Goal: Task Accomplishment & Management: Use online tool/utility

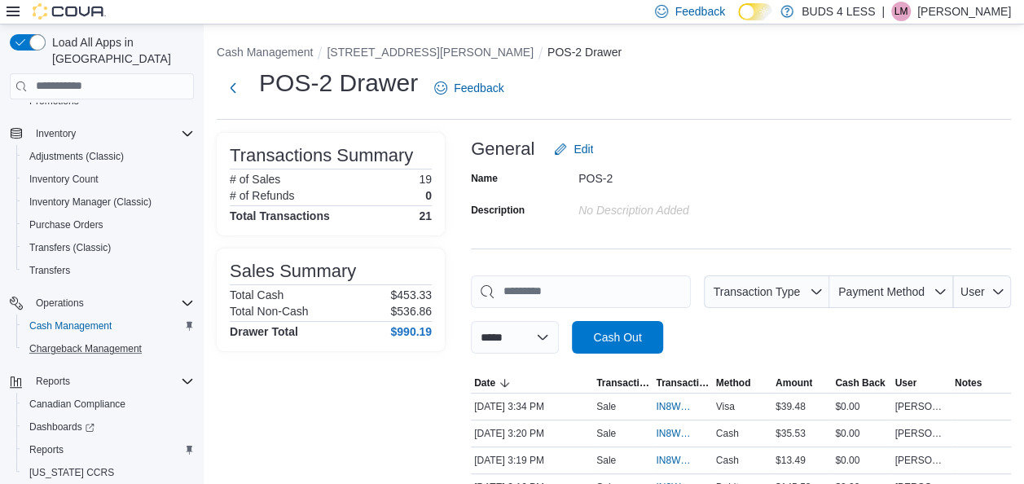
scroll to position [350, 0]
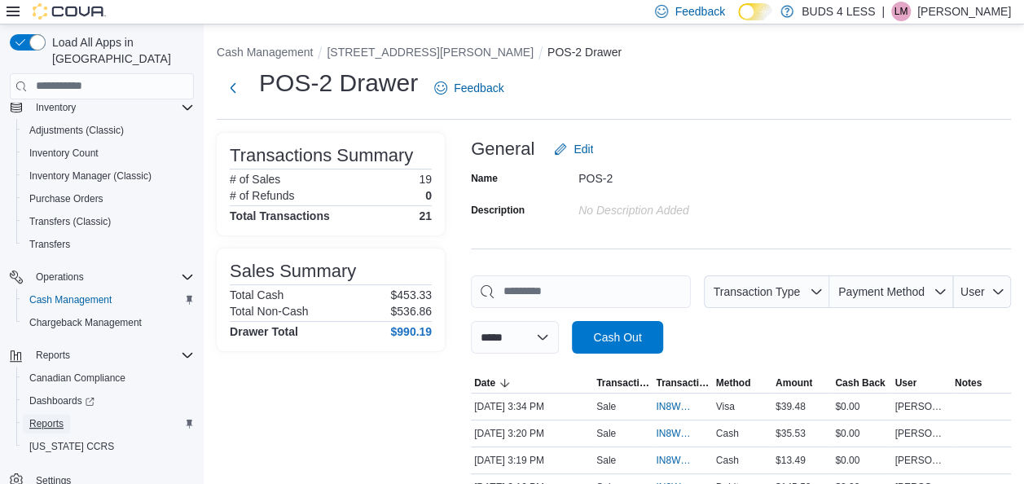
click at [59, 417] on span "Reports" at bounding box center [46, 423] width 34 height 13
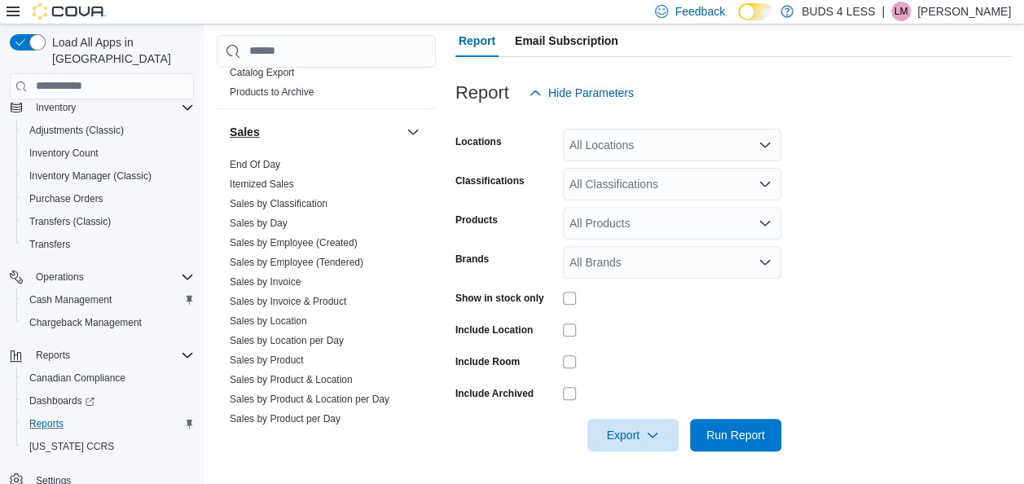
scroll to position [1169, 0]
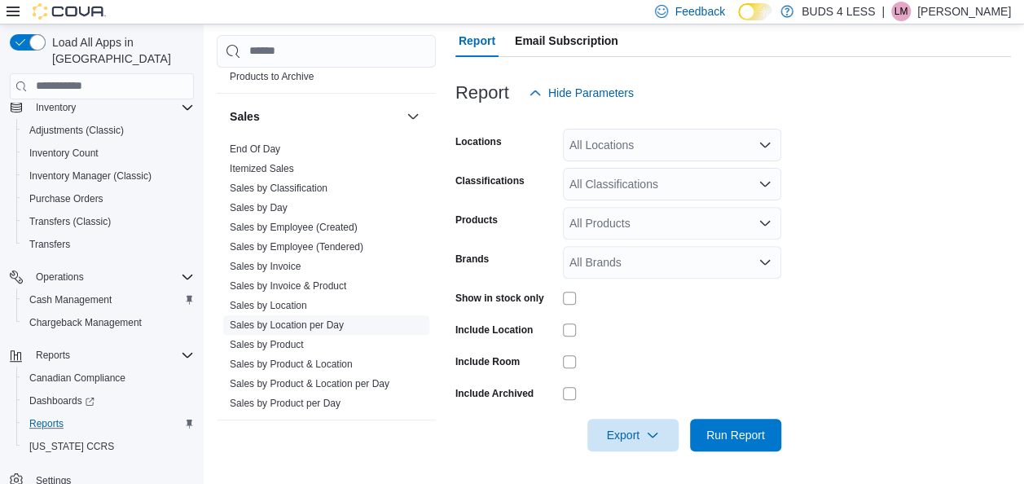
click at [323, 319] on link "Sales by Location per Day" at bounding box center [287, 324] width 114 height 11
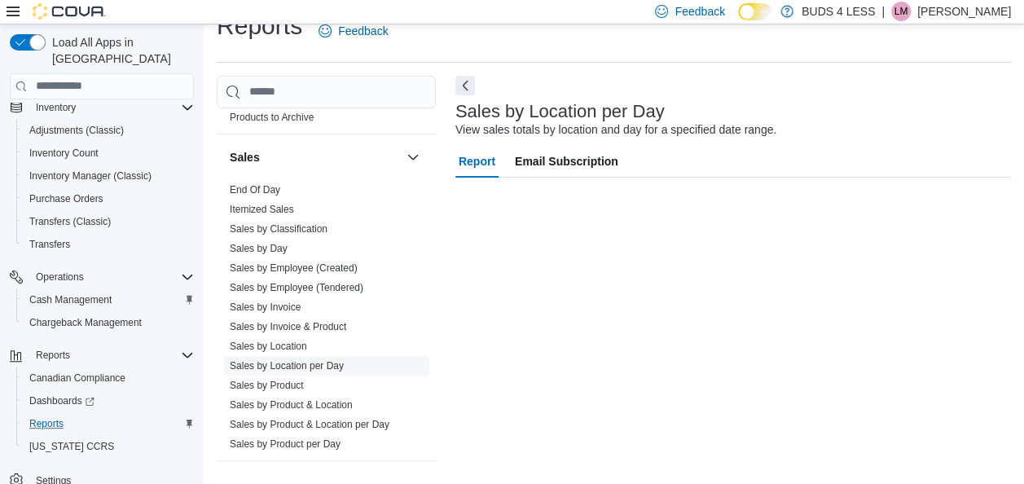
scroll to position [28, 0]
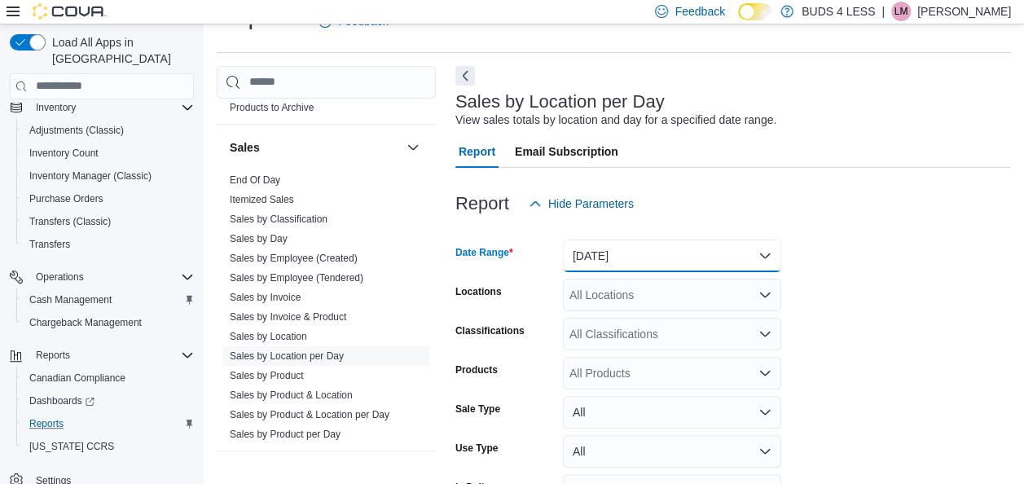
click at [702, 269] on button "[DATE]" at bounding box center [672, 255] width 218 height 33
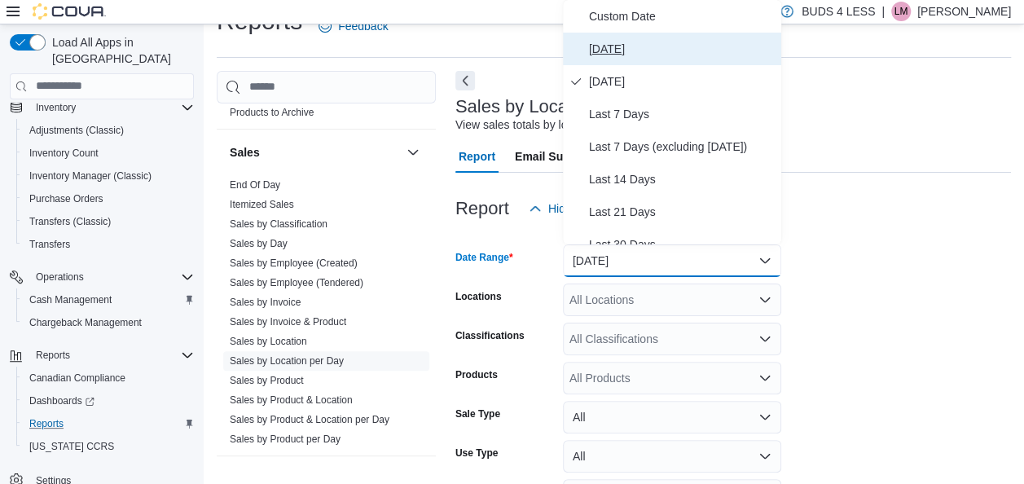
drag, startPoint x: 651, startPoint y: 38, endPoint x: 621, endPoint y: 148, distance: 113.8
click at [650, 39] on span "[DATE]" at bounding box center [682, 49] width 186 height 20
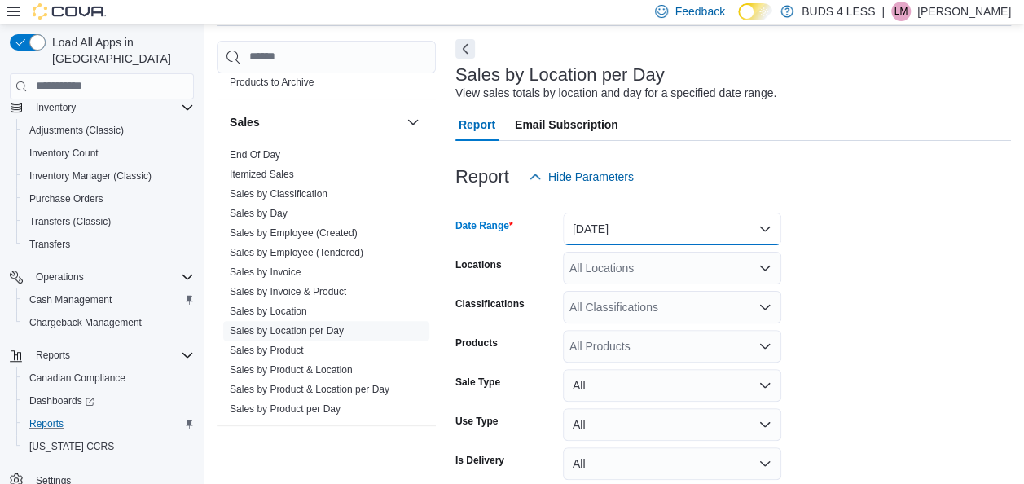
scroll to position [114, 0]
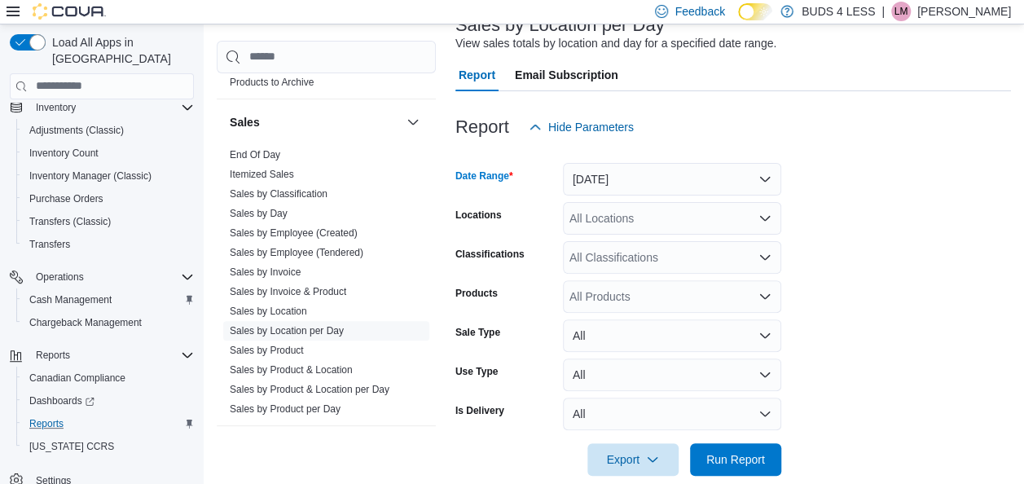
click at [630, 220] on div "All Locations" at bounding box center [672, 218] width 218 height 33
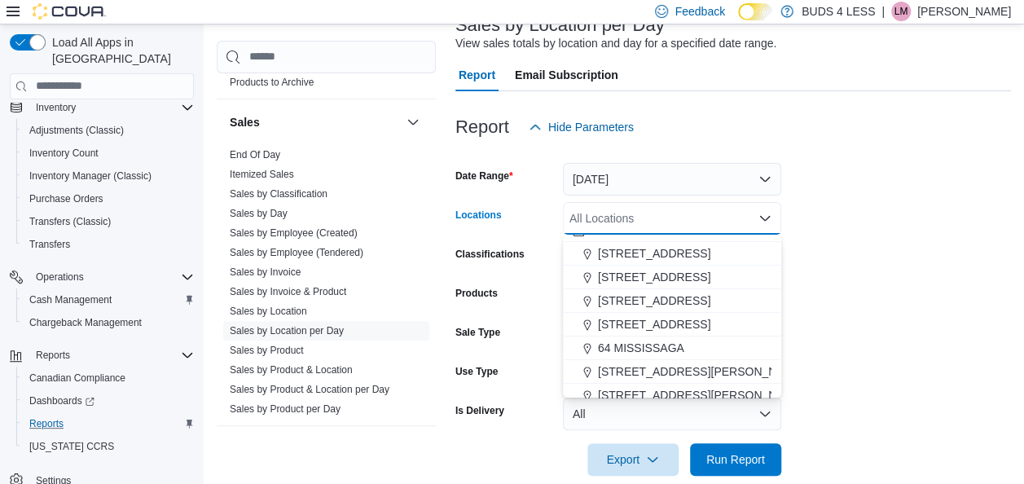
scroll to position [26, 0]
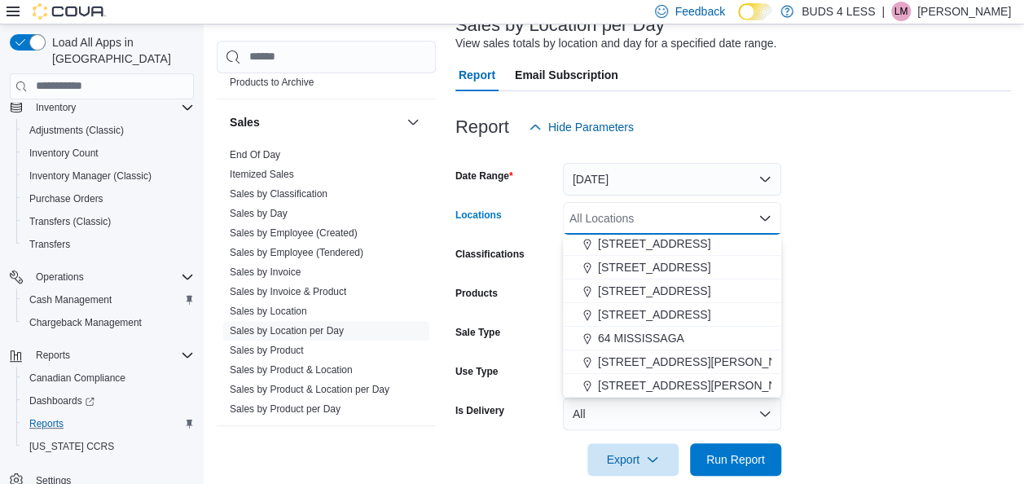
click at [831, 344] on form "Date Range [DATE] Locations All Locations Combo box. Selected. Combo box input.…" at bounding box center [732, 309] width 555 height 332
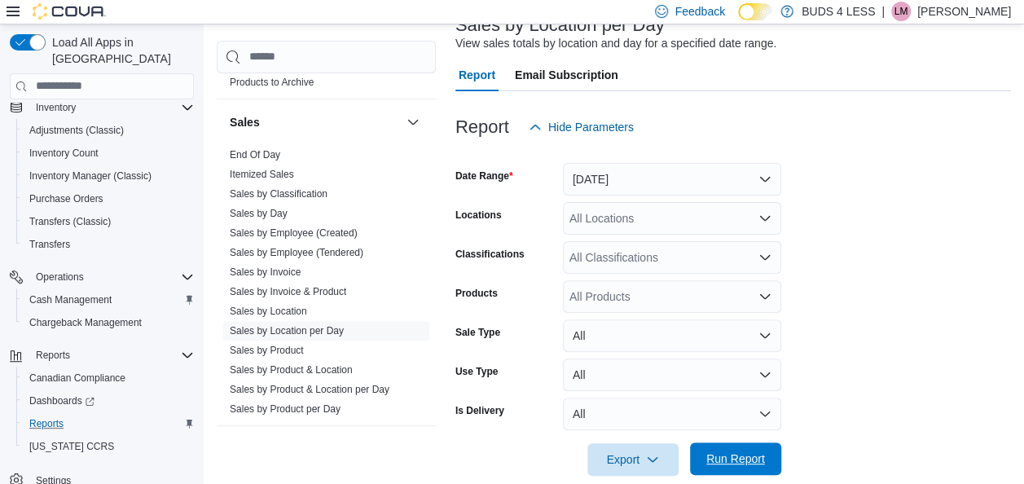
click at [753, 469] on span "Run Report" at bounding box center [736, 458] width 72 height 33
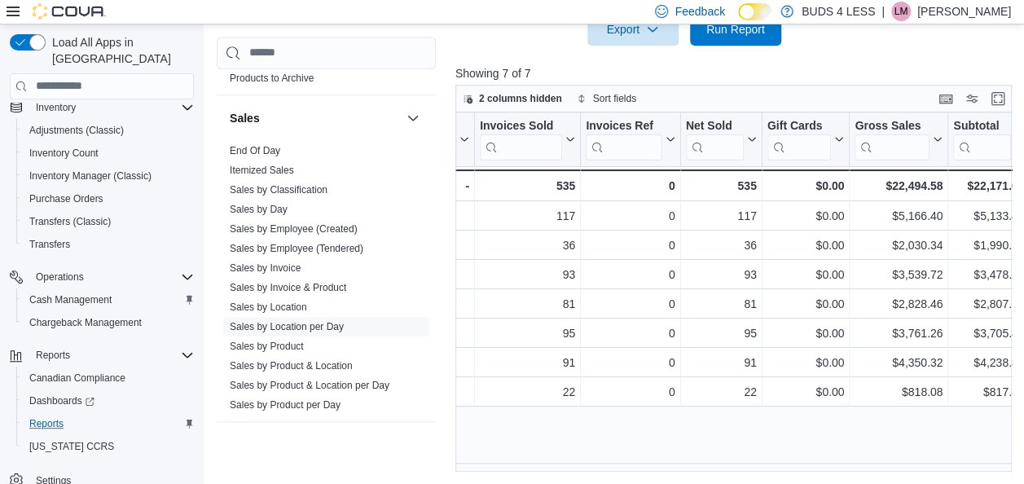
scroll to position [0, 351]
